Goal: Transaction & Acquisition: Purchase product/service

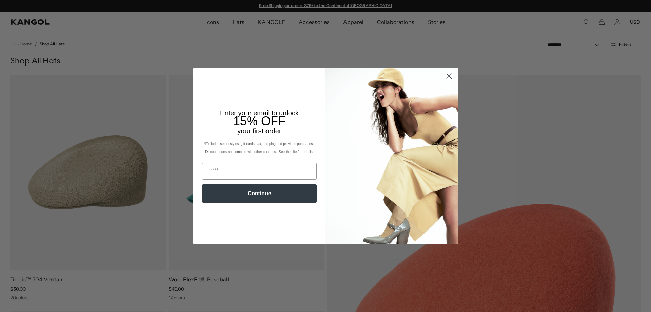
click at [448, 77] on circle "Close dialog" at bounding box center [449, 76] width 11 height 11
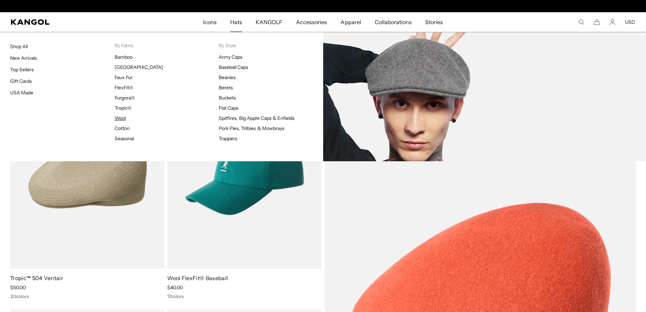
scroll to position [0, 140]
click at [120, 118] on link "Wool" at bounding box center [120, 118] width 11 height 6
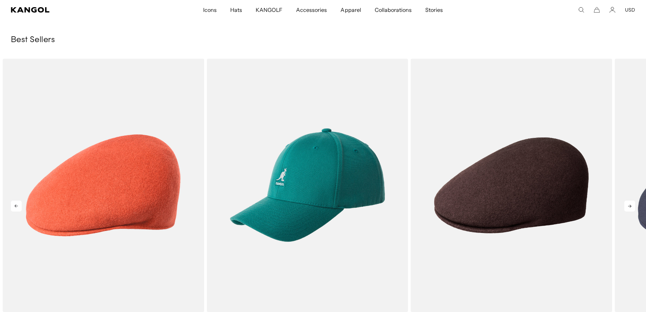
click at [629, 204] on icon at bounding box center [630, 205] width 11 height 11
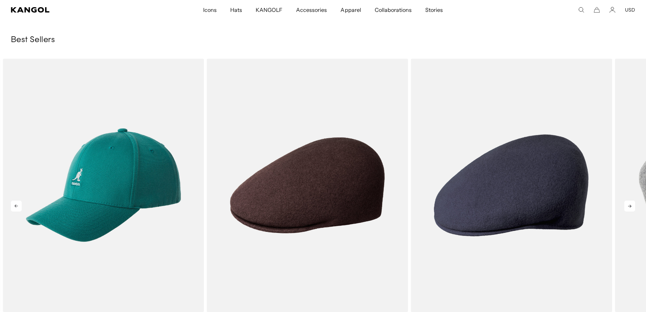
click at [629, 205] on icon at bounding box center [630, 205] width 11 height 11
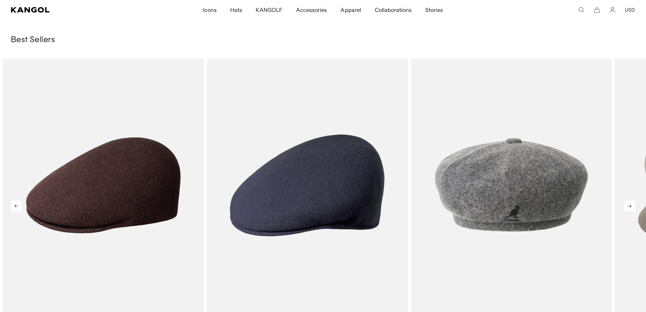
click at [629, 205] on icon at bounding box center [630, 205] width 11 height 11
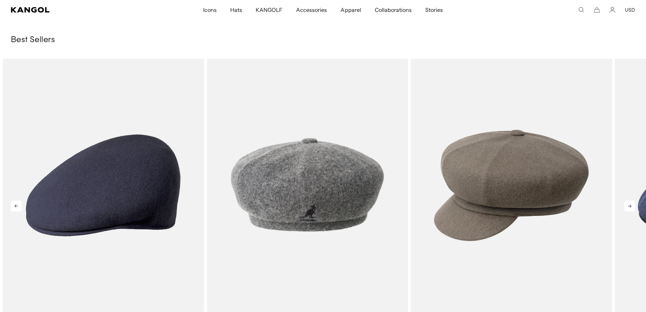
click at [629, 205] on icon at bounding box center [630, 205] width 11 height 11
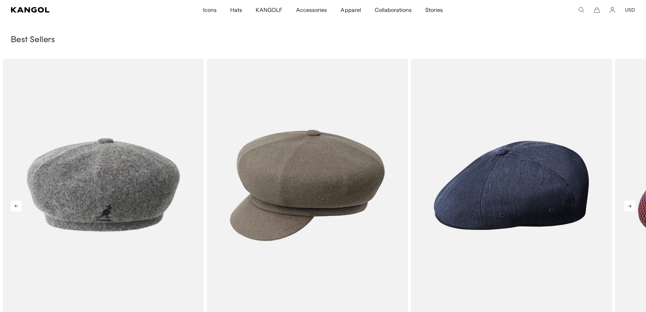
click at [629, 205] on icon at bounding box center [630, 205] width 11 height 11
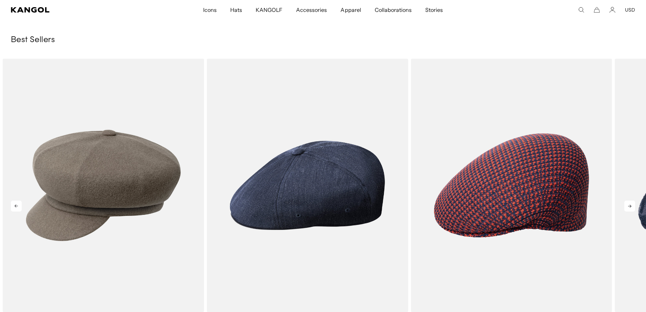
click at [629, 205] on icon at bounding box center [630, 205] width 11 height 11
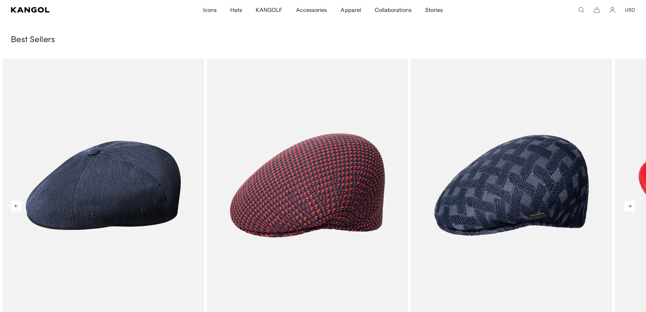
click at [629, 205] on icon at bounding box center [630, 205] width 11 height 11
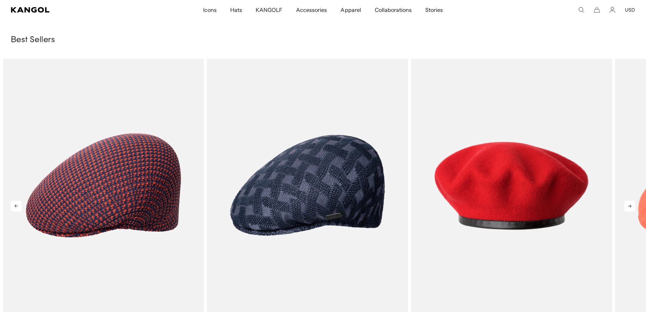
click at [629, 205] on icon at bounding box center [630, 205] width 11 height 11
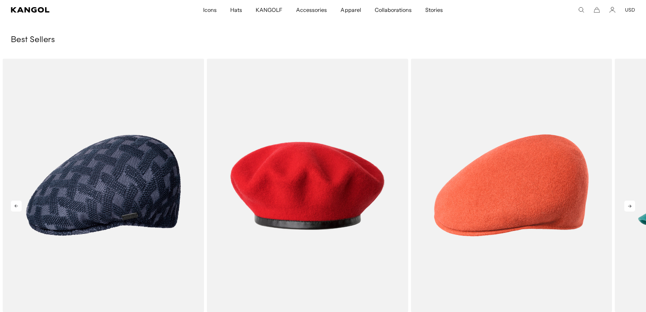
click at [629, 205] on icon at bounding box center [630, 205] width 11 height 11
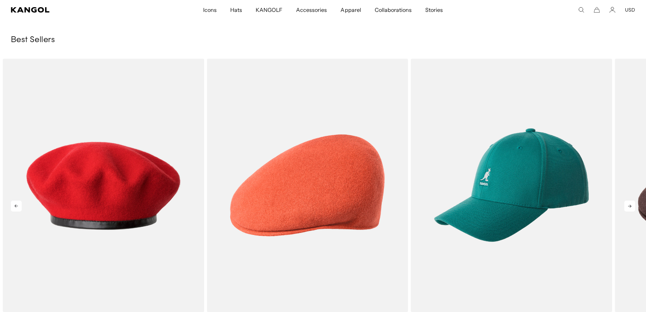
click at [629, 205] on icon at bounding box center [630, 205] width 11 height 11
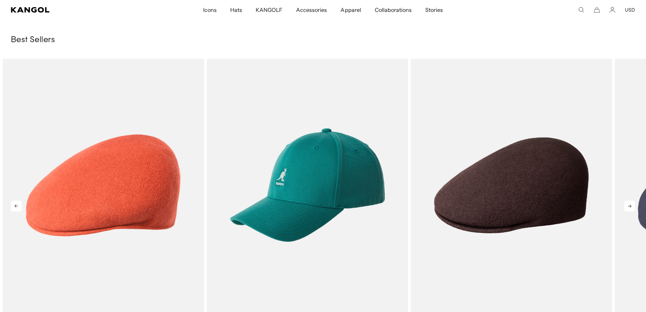
click at [629, 205] on icon at bounding box center [630, 205] width 11 height 11
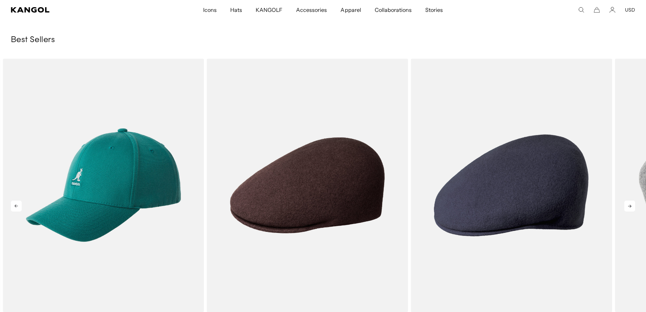
click at [629, 205] on icon at bounding box center [630, 205] width 11 height 11
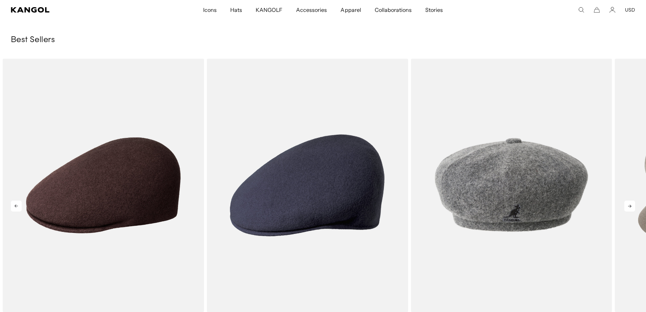
click at [629, 205] on icon at bounding box center [630, 205] width 11 height 11
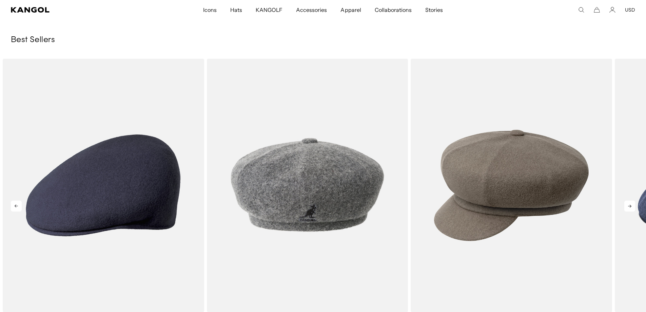
click at [629, 205] on icon at bounding box center [630, 205] width 11 height 11
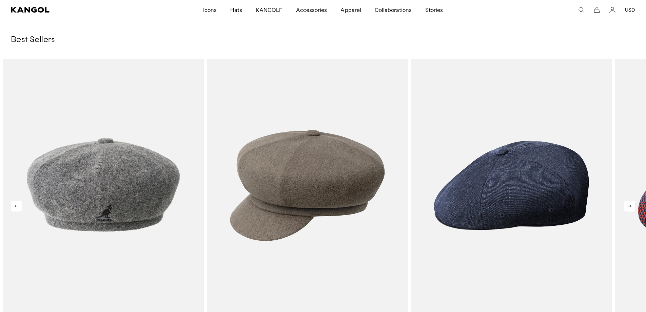
click at [629, 205] on icon at bounding box center [630, 205] width 11 height 11
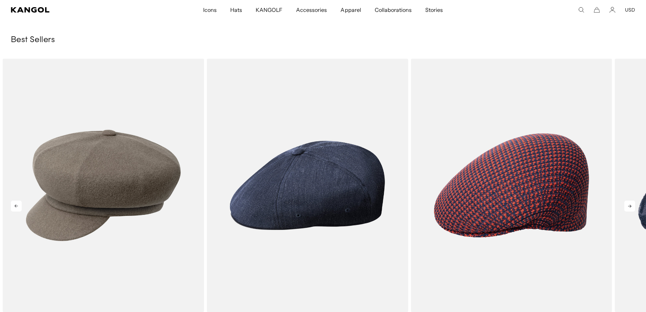
click at [629, 205] on icon at bounding box center [630, 205] width 11 height 11
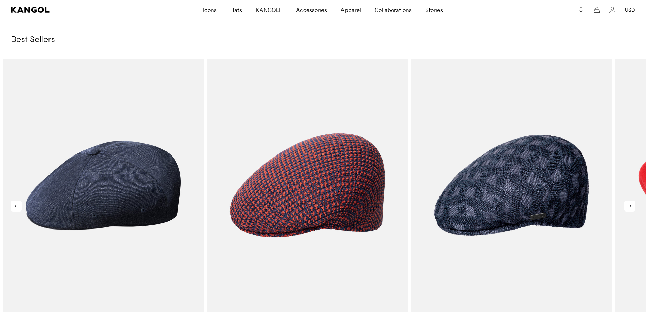
click at [629, 205] on icon at bounding box center [630, 205] width 11 height 11
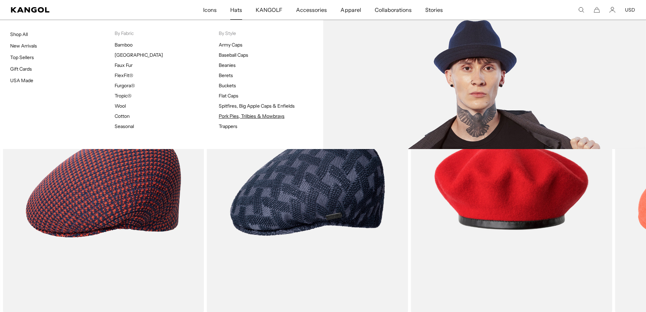
click at [250, 116] on link "Pork Pies, Trilbies & Mowbrays" at bounding box center [252, 116] width 66 height 6
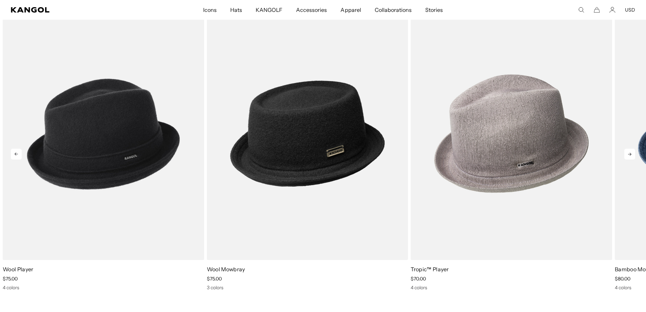
click at [630, 155] on icon at bounding box center [630, 154] width 11 height 11
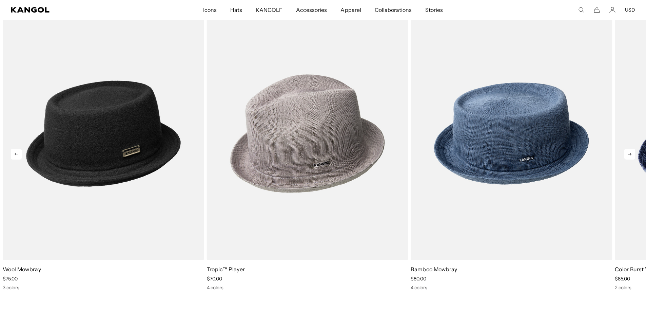
click at [630, 155] on icon at bounding box center [630, 154] width 11 height 11
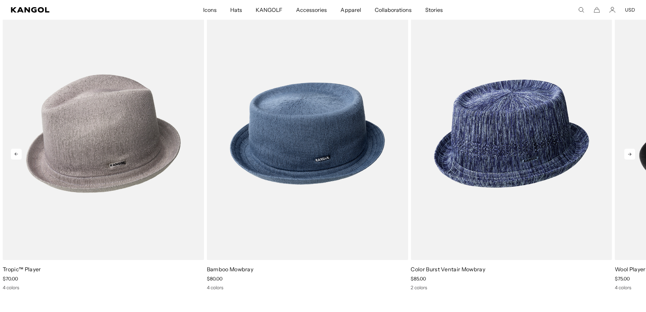
click at [631, 155] on icon at bounding box center [630, 154] width 11 height 11
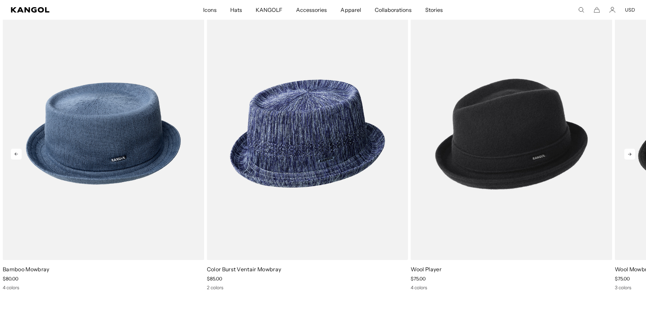
scroll to position [0, 140]
click at [631, 155] on icon at bounding box center [629, 154] width 3 height 3
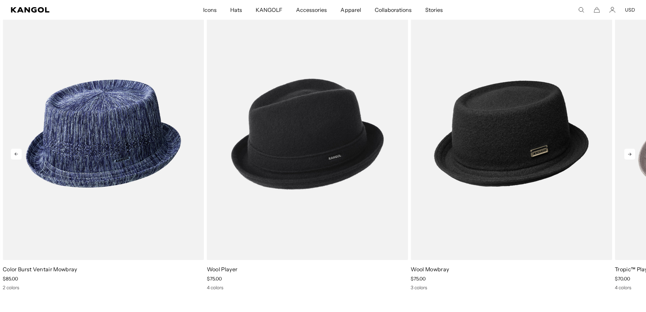
click at [631, 155] on icon at bounding box center [629, 154] width 3 height 3
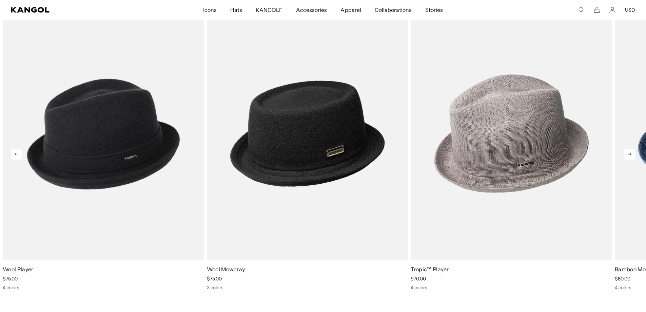
click at [631, 155] on icon at bounding box center [629, 154] width 3 height 3
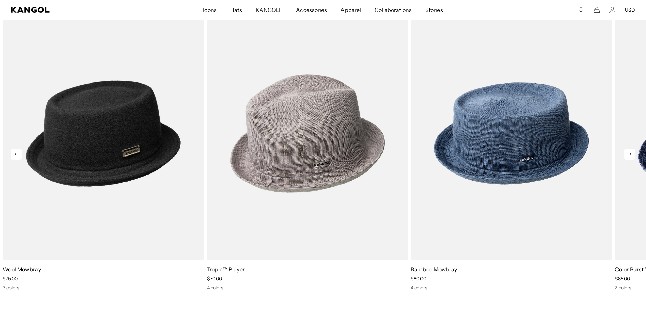
scroll to position [0, 0]
click at [631, 155] on icon at bounding box center [629, 154] width 3 height 3
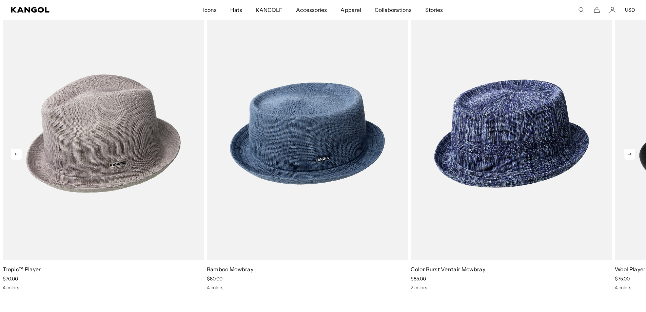
click at [631, 155] on icon at bounding box center [629, 154] width 3 height 3
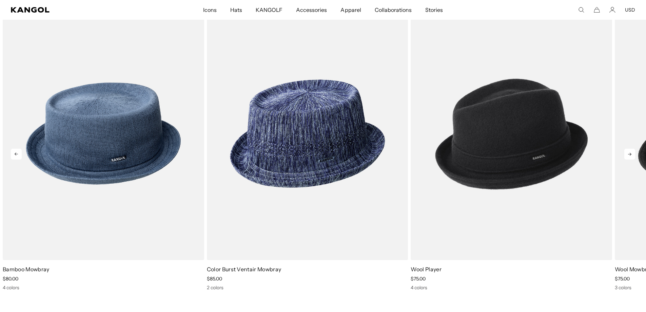
click at [631, 155] on icon at bounding box center [629, 154] width 3 height 3
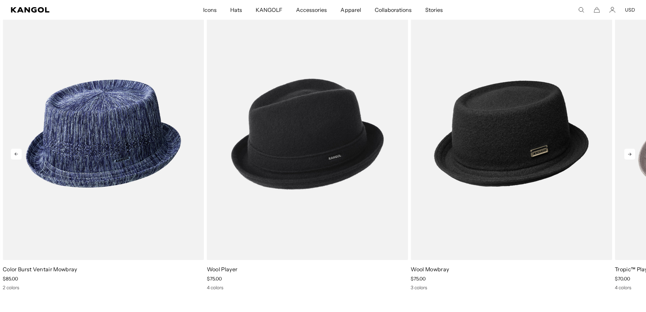
scroll to position [0, 140]
click at [631, 155] on icon at bounding box center [629, 154] width 3 height 3
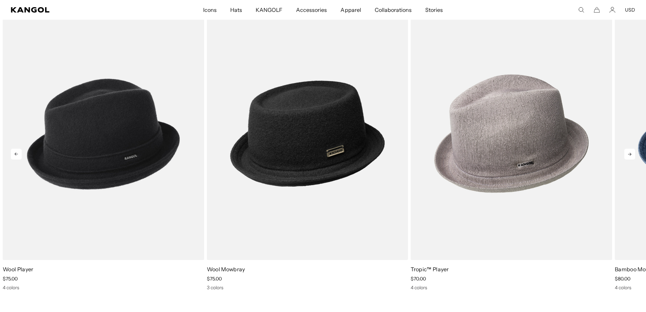
click at [631, 155] on icon at bounding box center [629, 154] width 3 height 3
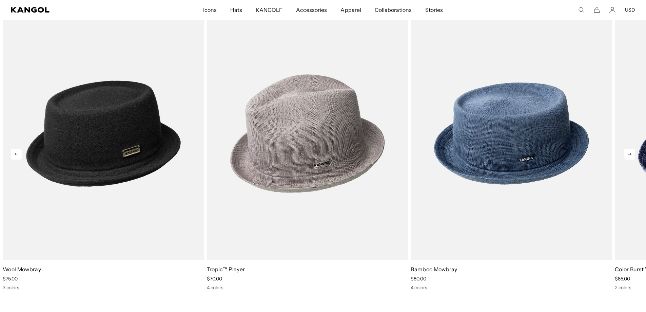
click at [631, 155] on icon at bounding box center [629, 154] width 3 height 3
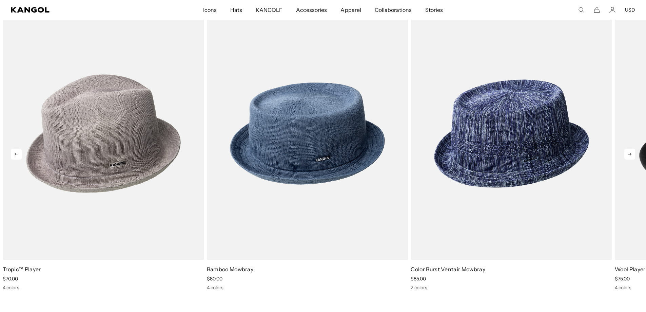
click at [631, 155] on icon at bounding box center [629, 154] width 3 height 3
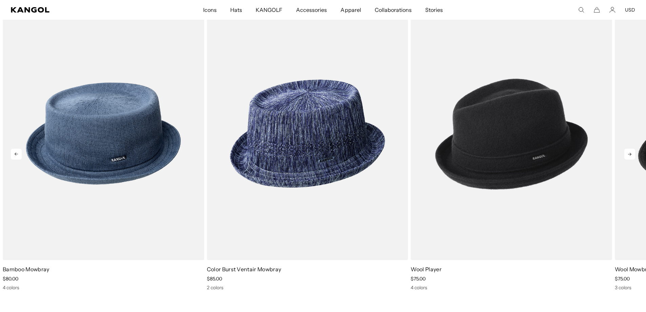
click at [631, 155] on icon at bounding box center [629, 154] width 3 height 3
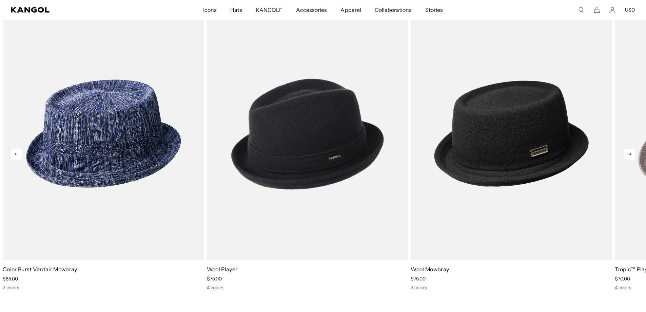
scroll to position [0, 0]
click at [631, 155] on icon at bounding box center [629, 154] width 3 height 3
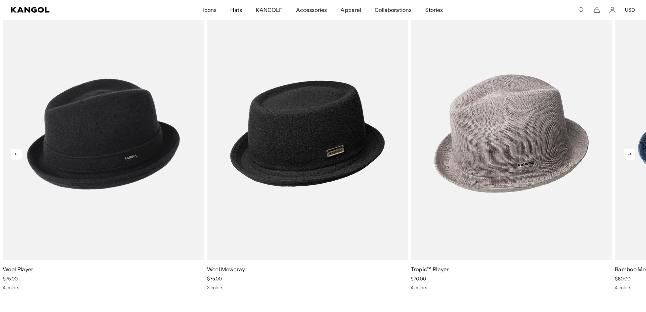
click at [631, 155] on icon at bounding box center [629, 154] width 3 height 3
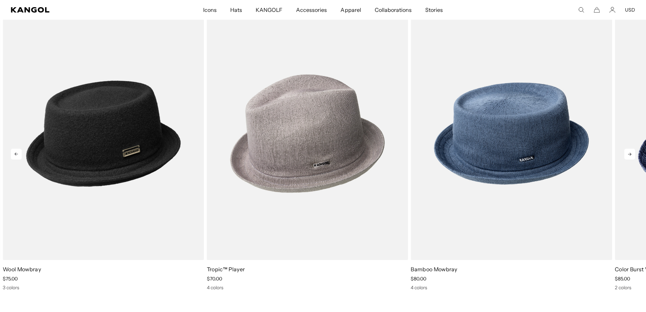
click at [631, 155] on icon at bounding box center [629, 154] width 3 height 3
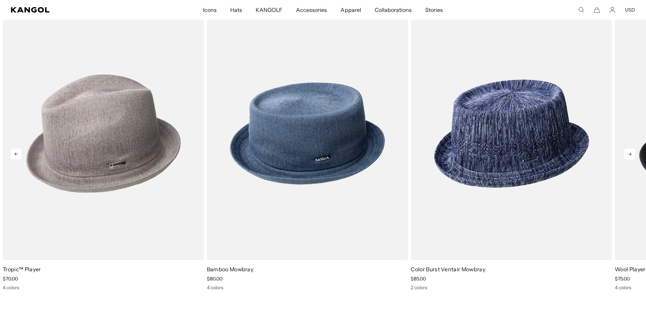
click at [631, 155] on icon at bounding box center [629, 154] width 3 height 3
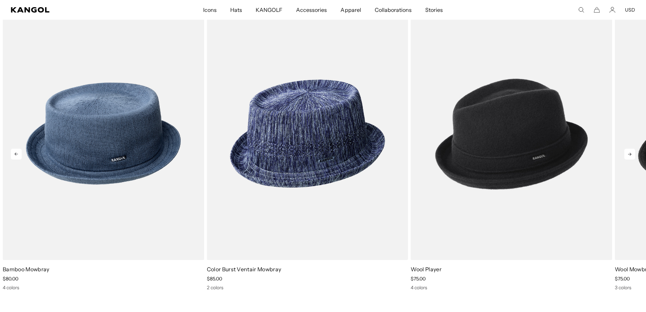
click at [631, 155] on icon at bounding box center [629, 154] width 3 height 3
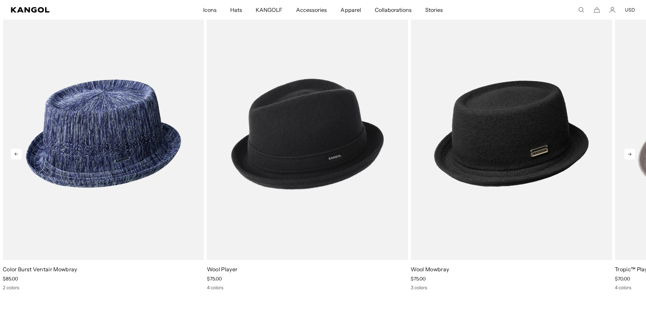
scroll to position [0, 140]
click at [631, 155] on icon at bounding box center [629, 154] width 3 height 3
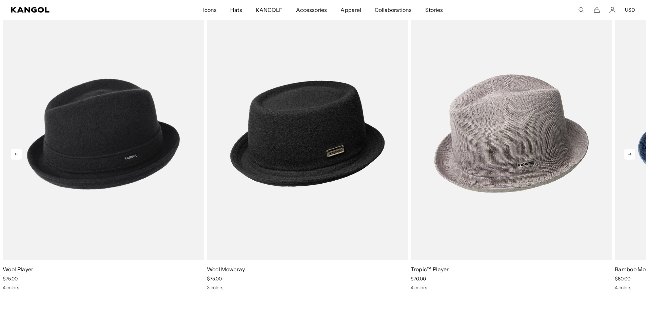
click at [631, 155] on icon at bounding box center [629, 154] width 3 height 3
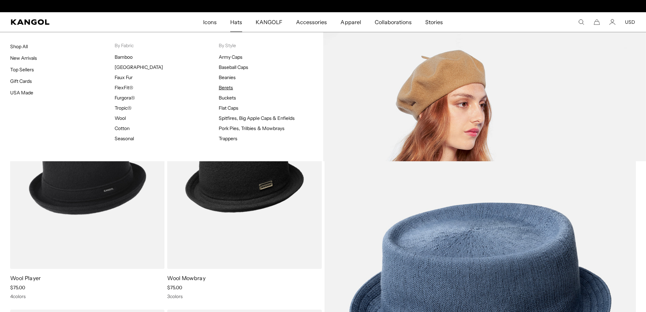
scroll to position [0, 0]
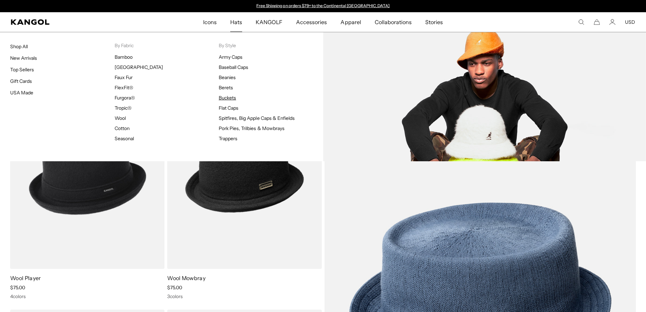
click at [229, 99] on link "Buckets" at bounding box center [227, 98] width 17 height 6
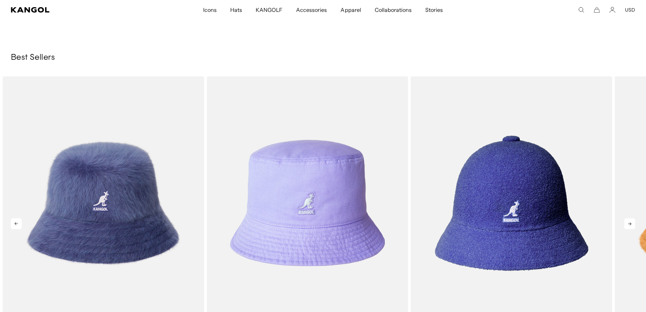
click at [626, 221] on icon at bounding box center [630, 223] width 11 height 11
